Goal: Task Accomplishment & Management: Use online tool/utility

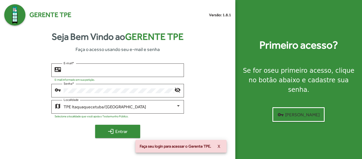
type input "**********"
click at [125, 130] on span "login Entrar" at bounding box center [118, 132] width 36 height 10
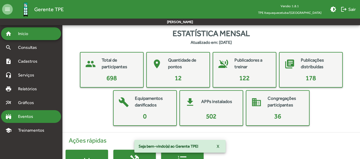
click at [29, 117] on span "Eventos" at bounding box center [27, 116] width 25 height 6
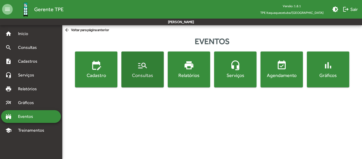
click at [141, 75] on div "Consultas" at bounding box center [143, 75] width 40 height 7
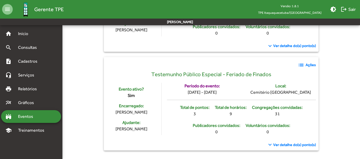
scroll to position [250, 0]
click at [303, 62] on mat-icon "list" at bounding box center [301, 65] width 6 height 6
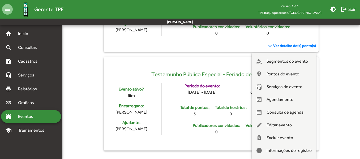
click at [238, 84] on div at bounding box center [180, 79] width 360 height 159
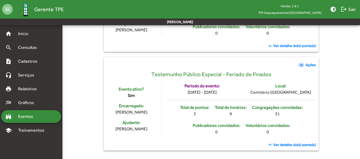
click at [283, 144] on span "Ver detalhe do(s) ponto(s)" at bounding box center [294, 145] width 43 height 6
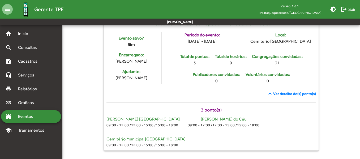
scroll to position [301, 0]
click at [271, 94] on mat-icon "keyboard_arrow_up" at bounding box center [270, 93] width 6 height 6
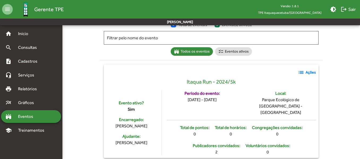
scroll to position [12, 0]
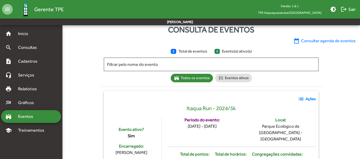
click at [311, 42] on span "date_range Consultar agenda de eventos" at bounding box center [324, 41] width 62 height 6
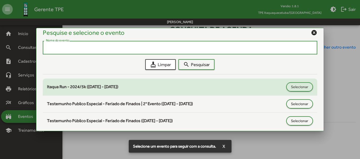
scroll to position [10, 0]
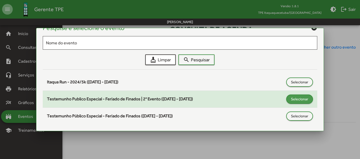
click at [293, 101] on span "Selecionar" at bounding box center [299, 99] width 17 height 10
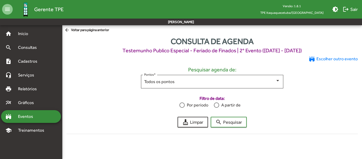
click at [183, 105] on div at bounding box center [182, 104] width 5 height 5
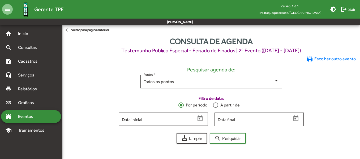
click at [202, 118] on icon "Open calendar" at bounding box center [199, 118] width 5 height 6
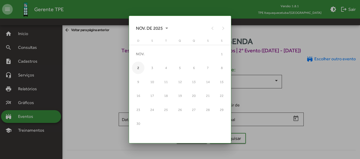
click at [139, 68] on div "2" at bounding box center [138, 68] width 12 height 12
type input "**********"
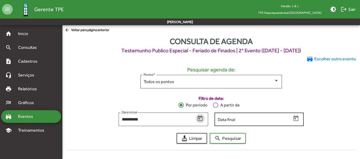
click at [223, 121] on input "Data final" at bounding box center [254, 119] width 73 height 5
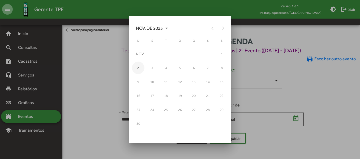
click at [139, 68] on div "2" at bounding box center [138, 68] width 12 height 12
type input "**********"
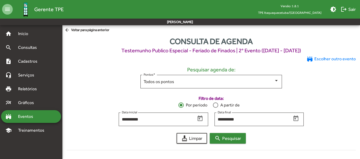
click at [227, 138] on span "search Pesquisar" at bounding box center [227, 138] width 27 height 10
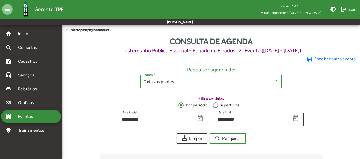
click at [277, 83] on div at bounding box center [276, 80] width 5 height 5
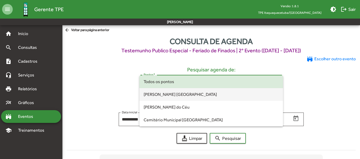
click at [181, 94] on span "[PERSON_NAME] [GEOGRAPHIC_DATA]" at bounding box center [211, 94] width 135 height 13
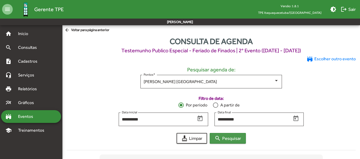
click at [226, 139] on span "search Pesquisar" at bounding box center [227, 138] width 27 height 10
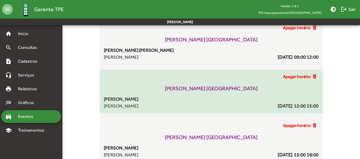
scroll to position [143, 0]
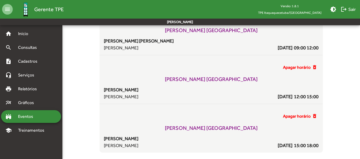
drag, startPoint x: 86, startPoint y: 29, endPoint x: 174, endPoint y: 160, distance: 157.5
click at [174, 159] on html "**********" at bounding box center [180, 8] width 360 height 302
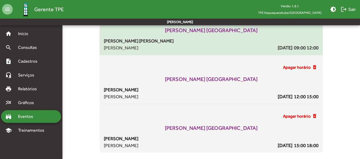
copy div "[PERSON_NAME] da Paz [PERSON_NAME] [DATE] 09:00 12:00 Apagar horário delete_for…"
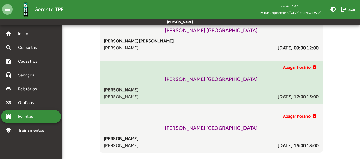
click at [241, 63] on mat-list-item "Apagar horário delete_forever [PERSON_NAME] da Paz [PERSON_NAME] [DATE] 12:00 1…" at bounding box center [210, 82] width 223 height 44
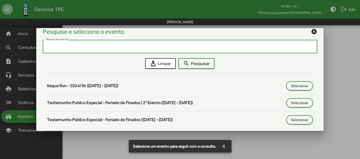
scroll to position [10, 0]
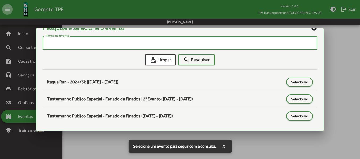
click at [124, 42] on input "Nome do evento" at bounding box center [180, 43] width 268 height 5
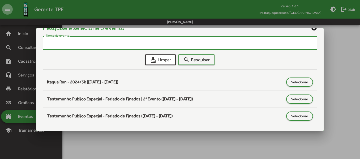
click at [124, 42] on input "Nome do evento" at bounding box center [180, 43] width 268 height 5
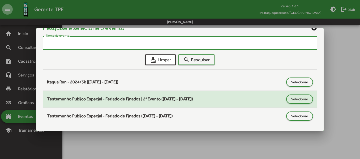
click at [130, 99] on span "Testemunho Publico Especial - Feriado de Finados | 2° Evento ([DATE] - [DATE])" at bounding box center [120, 98] width 146 height 5
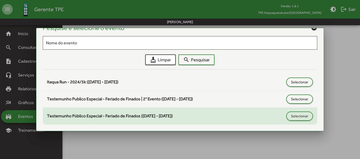
click at [129, 117] on span "Testemunho Público Especial - Feriado de Finados ([DATE] - [DATE])" at bounding box center [110, 115] width 126 height 5
click at [293, 116] on span "Selecionar" at bounding box center [299, 116] width 17 height 10
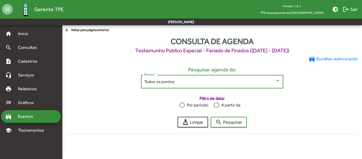
click at [278, 82] on div at bounding box center [278, 80] width 5 height 5
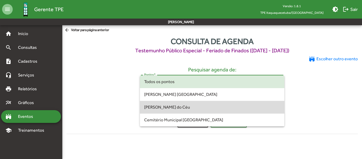
click at [175, 107] on span "[PERSON_NAME] do Céu" at bounding box center [212, 107] width 136 height 13
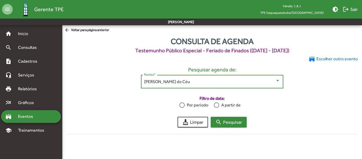
click at [235, 123] on span "search Pesquisar" at bounding box center [229, 122] width 27 height 10
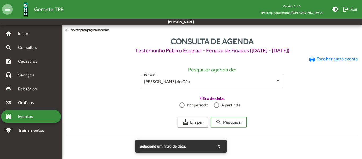
click at [183, 105] on div at bounding box center [182, 104] width 5 height 5
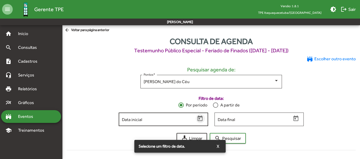
click at [199, 118] on icon "Open calendar" at bounding box center [200, 118] width 7 height 7
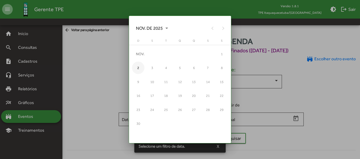
click at [137, 68] on div "2" at bounding box center [138, 68] width 12 height 12
type input "**********"
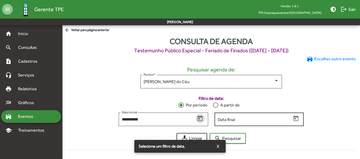
click at [296, 119] on icon "Open calendar" at bounding box center [295, 118] width 7 height 7
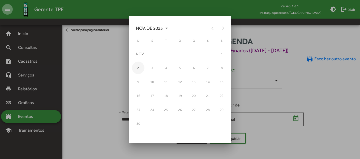
click at [138, 67] on div "2" at bounding box center [138, 68] width 12 height 12
type input "**********"
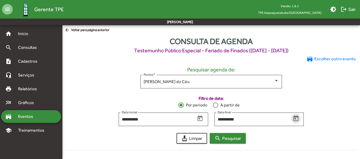
click at [229, 139] on span "search Pesquisar" at bounding box center [227, 138] width 27 height 10
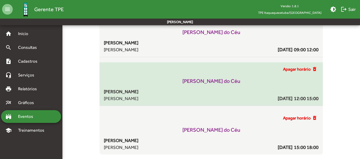
scroll to position [143, 0]
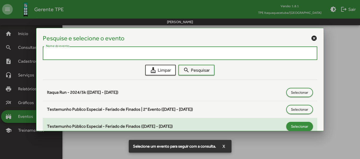
click at [293, 125] on span "Selecionar" at bounding box center [299, 127] width 17 height 10
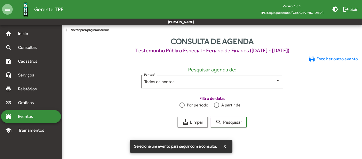
click at [277, 82] on div at bounding box center [278, 80] width 5 height 5
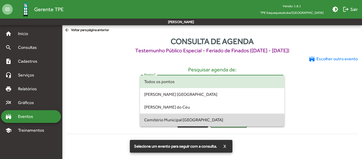
click at [194, 119] on span "Cemitério Municipal [GEOGRAPHIC_DATA]" at bounding box center [212, 120] width 136 height 13
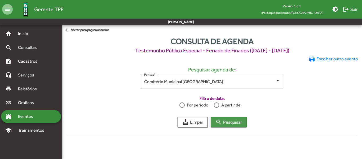
click at [228, 123] on span "search Pesquisar" at bounding box center [229, 122] width 27 height 10
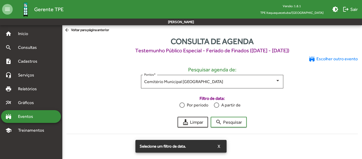
click at [184, 105] on div at bounding box center [182, 104] width 5 height 5
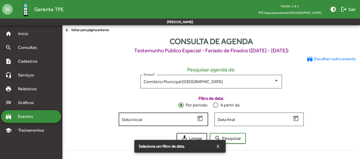
click at [198, 118] on icon "Open calendar" at bounding box center [200, 118] width 7 height 7
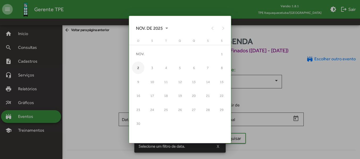
click at [138, 70] on div "2" at bounding box center [138, 68] width 12 height 12
type input "**********"
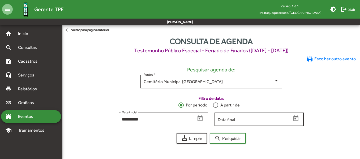
click at [233, 118] on input "Data final" at bounding box center [254, 119] width 73 height 5
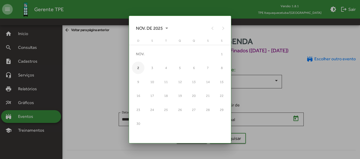
click at [138, 67] on div "2" at bounding box center [138, 68] width 12 height 12
type input "**********"
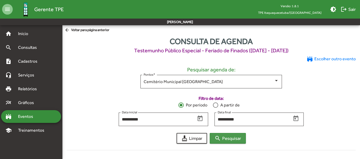
click at [225, 137] on span "search Pesquisar" at bounding box center [227, 138] width 27 height 10
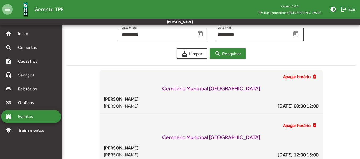
scroll to position [94, 0]
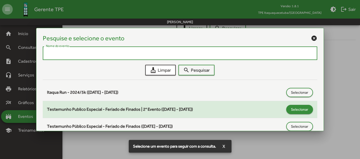
click at [288, 109] on button "Selecionar" at bounding box center [299, 109] width 27 height 9
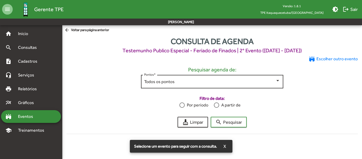
click at [278, 81] on div at bounding box center [278, 80] width 5 height 5
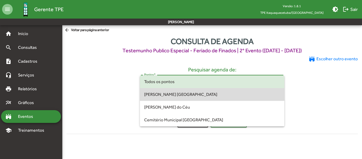
click at [181, 94] on span "[PERSON_NAME] [GEOGRAPHIC_DATA]" at bounding box center [212, 94] width 136 height 13
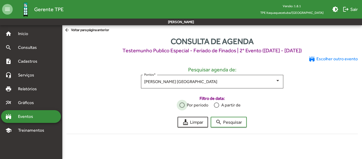
click at [183, 105] on div at bounding box center [182, 104] width 5 height 5
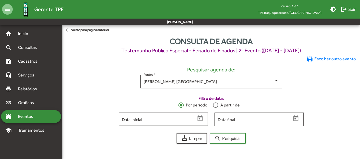
click at [201, 120] on icon "Open calendar" at bounding box center [200, 118] width 7 height 7
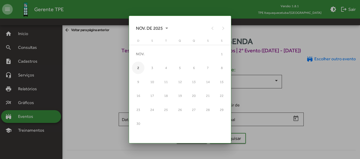
click at [138, 67] on div "2" at bounding box center [138, 68] width 12 height 12
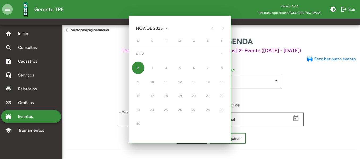
type input "**********"
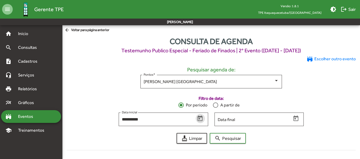
click at [216, 105] on div at bounding box center [215, 104] width 5 height 5
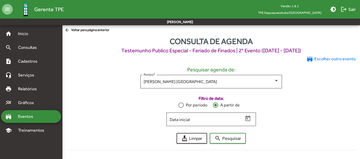
click at [182, 106] on div at bounding box center [180, 104] width 5 height 5
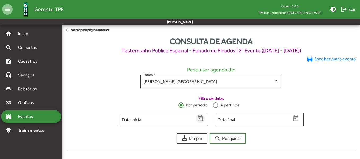
click at [199, 119] on icon "Open calendar" at bounding box center [200, 118] width 7 height 7
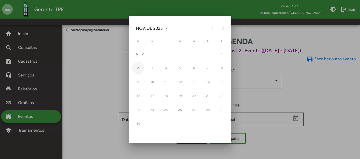
click at [139, 68] on div "2" at bounding box center [138, 68] width 12 height 12
type input "**********"
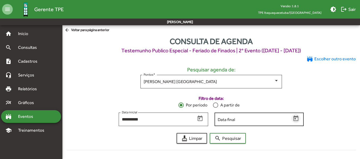
click at [296, 119] on icon "Open calendar" at bounding box center [295, 118] width 7 height 7
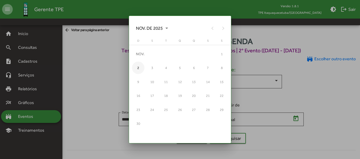
click at [138, 67] on div "2" at bounding box center [138, 68] width 12 height 12
type input "**********"
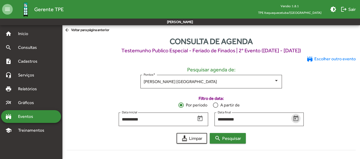
click at [227, 137] on span "search Pesquisar" at bounding box center [227, 138] width 27 height 10
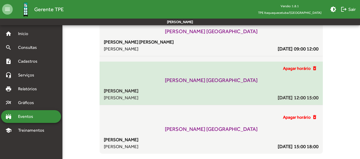
scroll to position [143, 0]
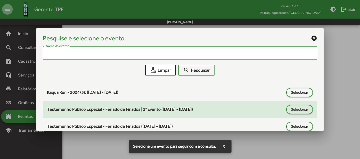
click at [163, 109] on span "Testemunho Publico Especial - Feriado de Finados | 2° Evento ([DATE] - [DATE])" at bounding box center [120, 109] width 146 height 5
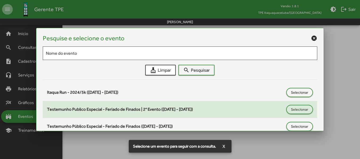
click at [191, 108] on span "Testemunho Publico Especial - Feriado de Finados | 2° Evento ([DATE] - [DATE])" at bounding box center [120, 109] width 146 height 5
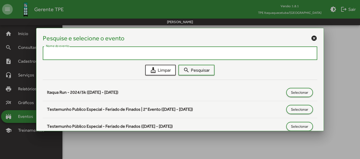
click at [227, 51] on input "Nome do evento" at bounding box center [180, 53] width 268 height 5
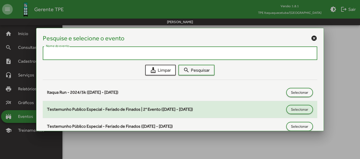
click at [193, 108] on span "Testemunho Publico Especial - Feriado de Finados | 2° Evento ([DATE] - [DATE])" at bounding box center [120, 109] width 146 height 5
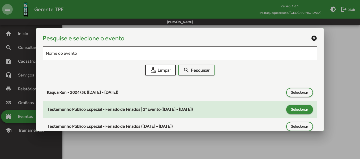
click at [294, 111] on span "Selecionar" at bounding box center [299, 110] width 17 height 10
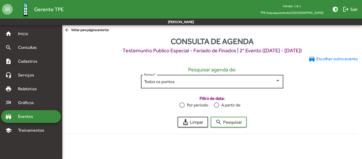
click at [278, 80] on div at bounding box center [278, 80] width 3 height 1
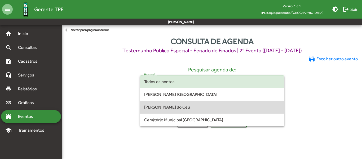
click at [180, 107] on span "[PERSON_NAME] do Céu" at bounding box center [212, 107] width 136 height 13
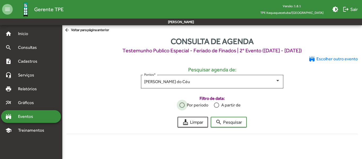
click at [182, 105] on div at bounding box center [182, 104] width 5 height 5
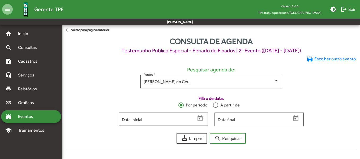
click at [200, 118] on icon "Open calendar" at bounding box center [200, 118] width 7 height 7
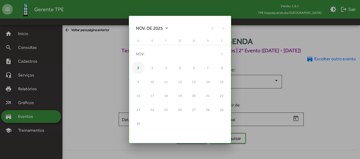
click at [138, 68] on div "2" at bounding box center [138, 68] width 12 height 12
type input "**********"
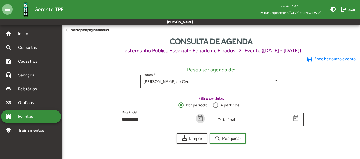
click at [295, 118] on icon "Open calendar" at bounding box center [295, 118] width 7 height 7
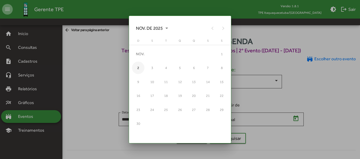
click at [137, 68] on div "2" at bounding box center [138, 68] width 12 height 12
type input "**********"
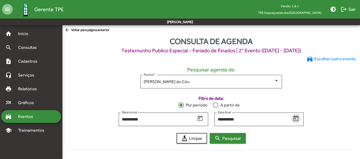
click at [227, 137] on span "search Pesquisar" at bounding box center [227, 138] width 27 height 10
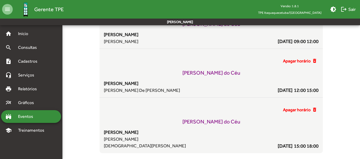
scroll to position [198, 0]
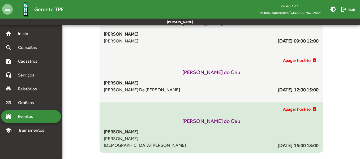
click at [244, 115] on div "Apagar horário delete_forever [PERSON_NAME] do Céu [PERSON_NAME] [PERSON_NAME] …" at bounding box center [211, 127] width 215 height 43
click at [196, 129] on div "[PERSON_NAME] [PERSON_NAME] [DATE] 15:00 18:00" at bounding box center [211, 138] width 215 height 20
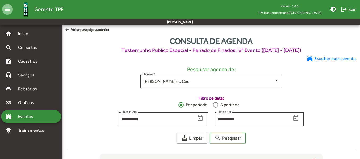
scroll to position [0, 0]
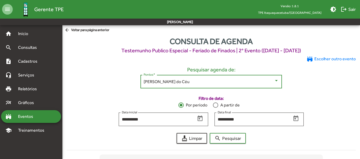
click at [275, 83] on div "[PERSON_NAME] do Céu" at bounding box center [211, 81] width 135 height 5
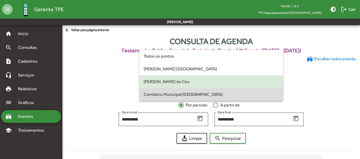
click at [200, 94] on span "Cemitério Municipal [GEOGRAPHIC_DATA]" at bounding box center [211, 94] width 135 height 13
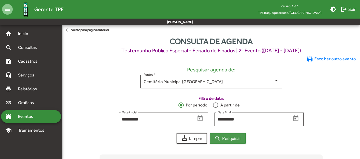
click at [233, 137] on span "search Pesquisar" at bounding box center [227, 138] width 27 height 10
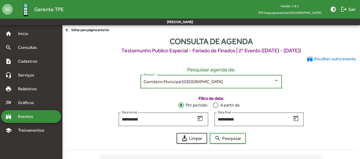
click at [277, 81] on div at bounding box center [276, 80] width 5 height 5
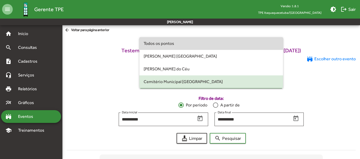
click at [163, 44] on span "Todos os pontos" at bounding box center [211, 43] width 135 height 13
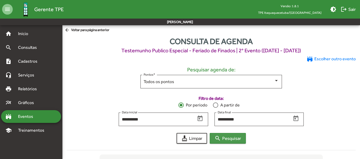
click at [230, 137] on span "search Pesquisar" at bounding box center [227, 138] width 27 height 10
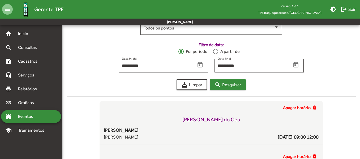
scroll to position [53, 0]
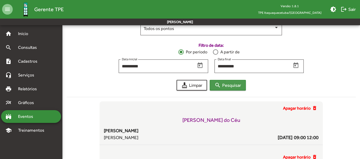
click at [227, 86] on span "search Pesquisar" at bounding box center [227, 85] width 27 height 10
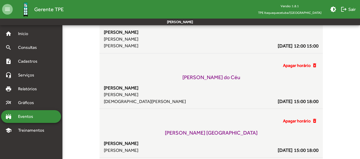
scroll to position [498, 0]
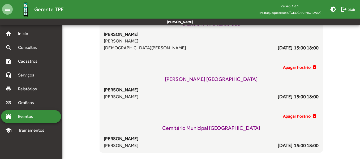
drag, startPoint x: 79, startPoint y: 50, endPoint x: 330, endPoint y: 143, distance: 267.9
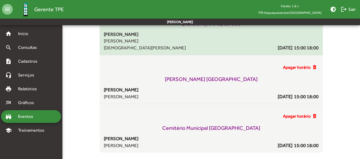
copy div "Loremi dolorsi ametco_adipisc Elitseddo Eiusmod te Inc Utlabor Etdolo Magnaa En…"
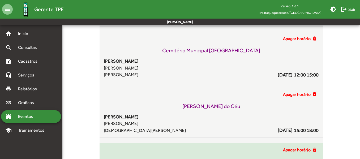
scroll to position [418, 0]
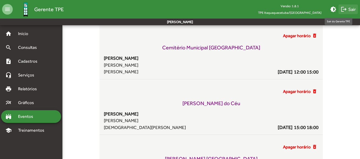
click at [351, 9] on span "logout Sair" at bounding box center [347, 10] width 15 height 10
